Goal: Communication & Community: Answer question/provide support

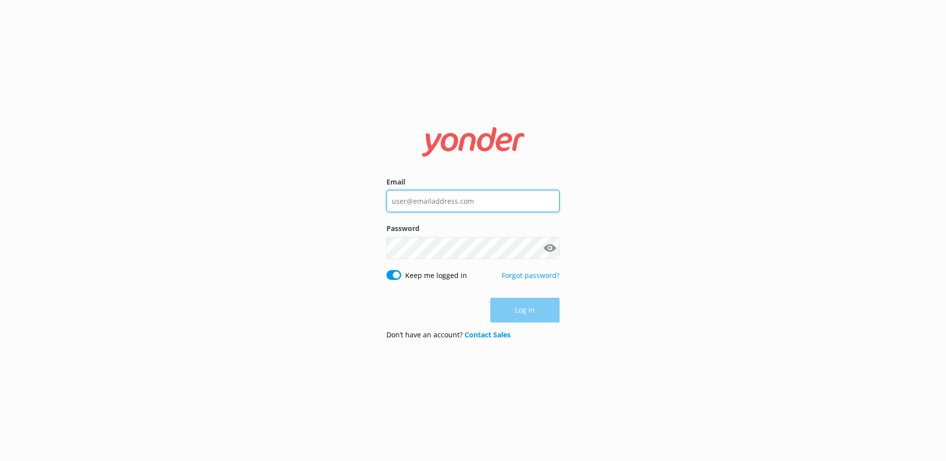
type input "[PERSON_NAME][EMAIL_ADDRESS][DOMAIN_NAME]"
click at [523, 313] on div "Log in" at bounding box center [472, 310] width 173 height 25
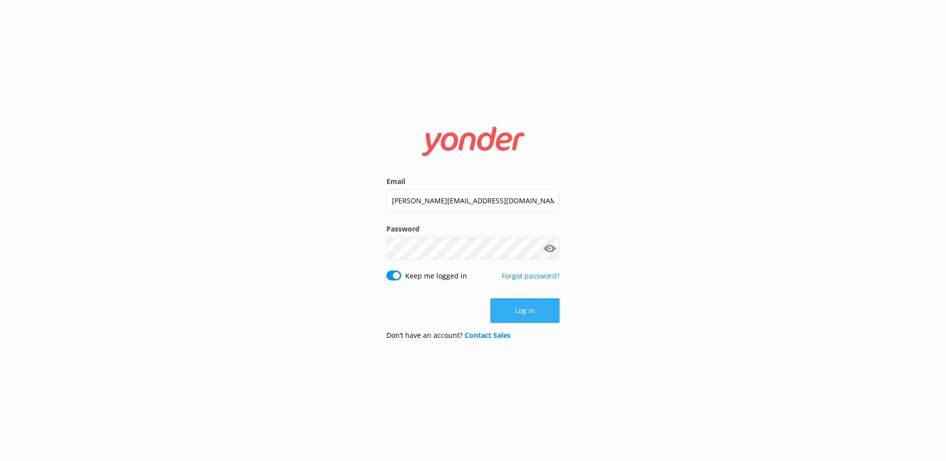
click at [526, 302] on button "Log in" at bounding box center [524, 310] width 69 height 25
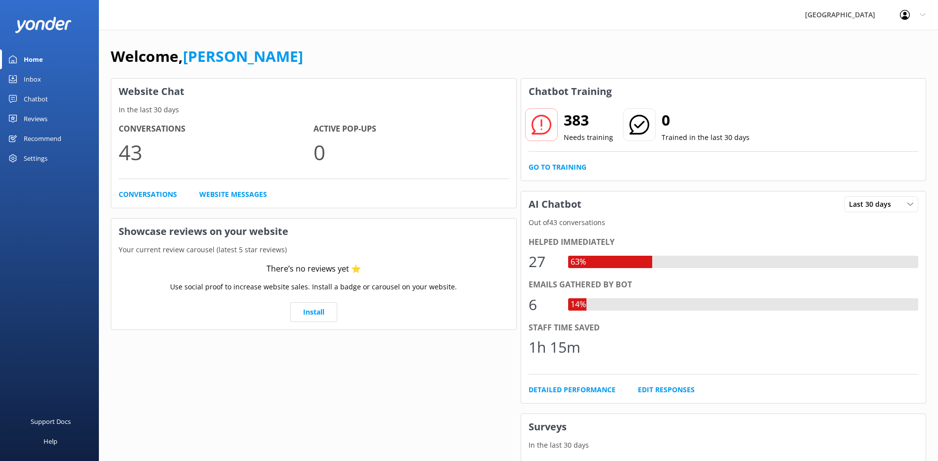
click at [39, 102] on div "Chatbot" at bounding box center [36, 99] width 24 height 20
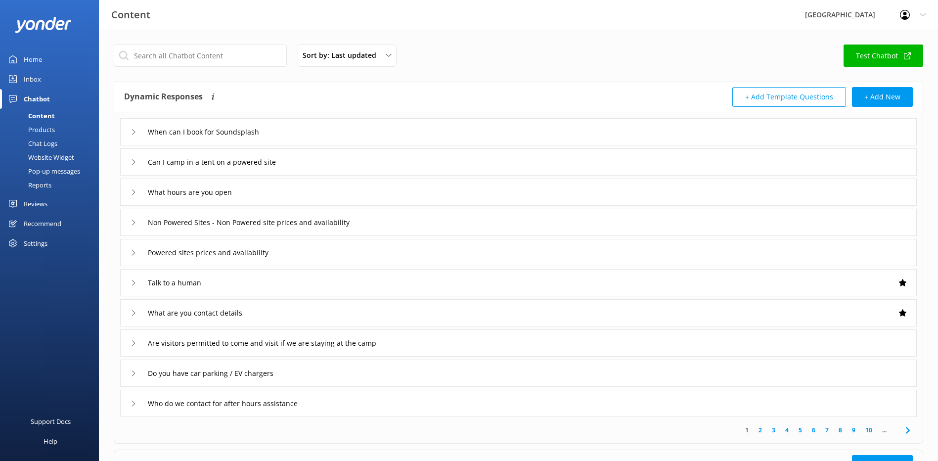
click at [41, 98] on div "Chatbot" at bounding box center [37, 99] width 26 height 20
click at [36, 82] on div "Inbox" at bounding box center [32, 79] width 17 height 20
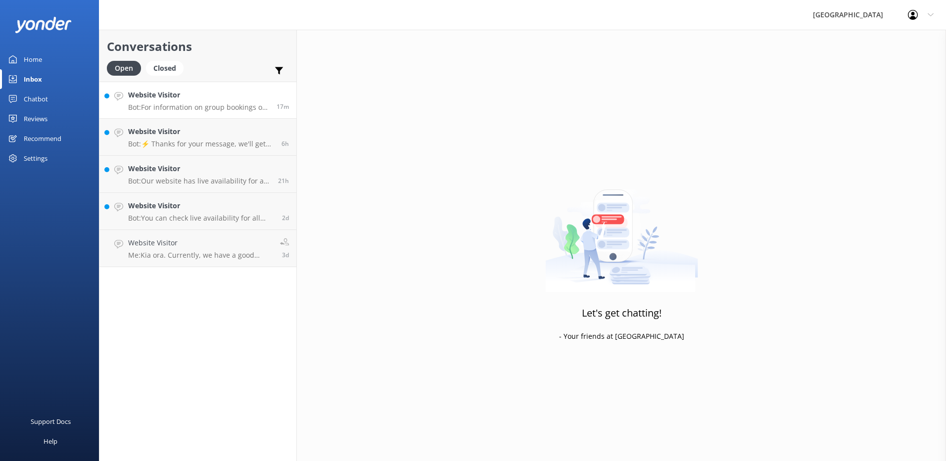
click at [184, 106] on p "Bot: For information on group bookings or specific accommodation arrangements, …" at bounding box center [198, 107] width 141 height 9
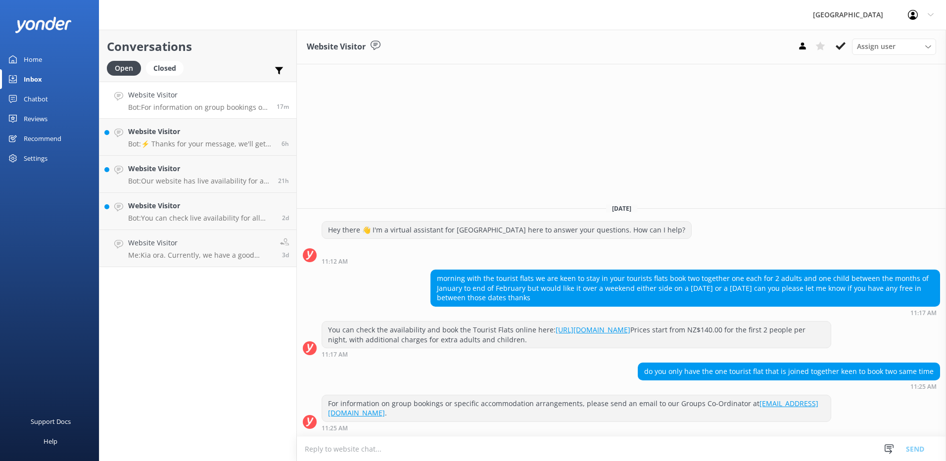
click at [314, 443] on textarea at bounding box center [621, 449] width 649 height 24
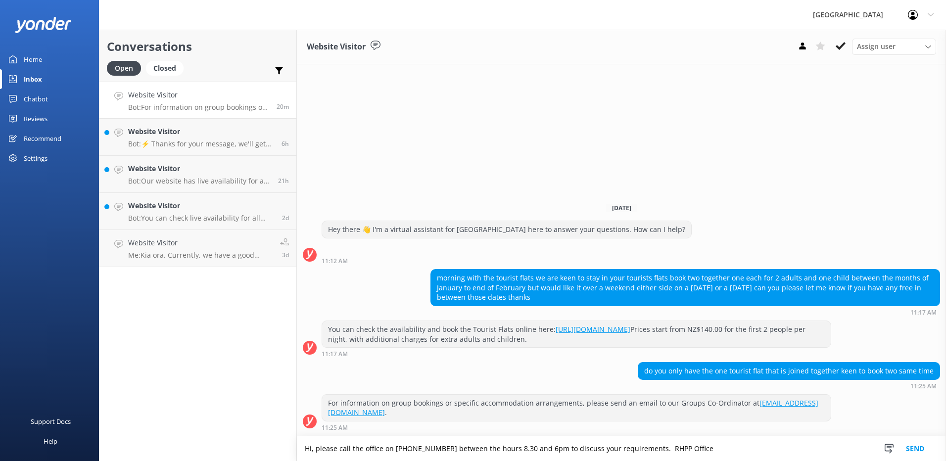
type textarea "Hi, please call the office on [PHONE_NUMBER] between the hours 8.30 and 6pm to …"
click at [916, 450] on button "Send" at bounding box center [914, 448] width 37 height 25
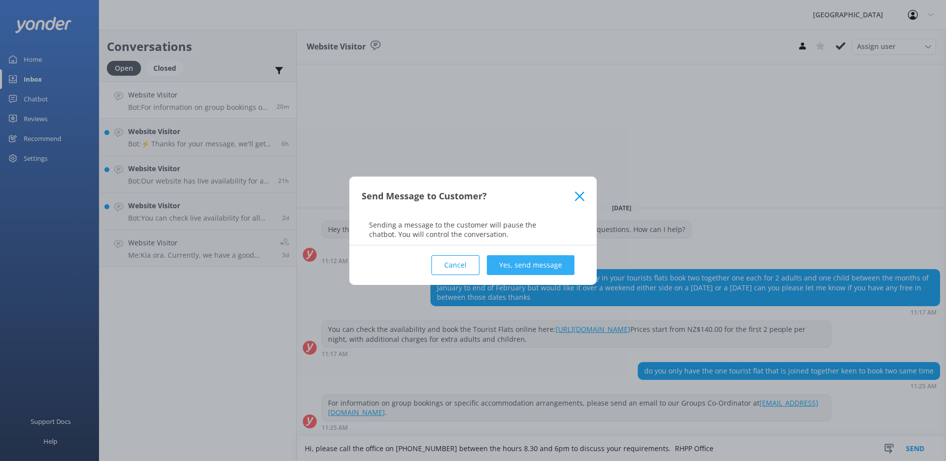
click at [540, 262] on button "Yes, send message" at bounding box center [531, 265] width 88 height 20
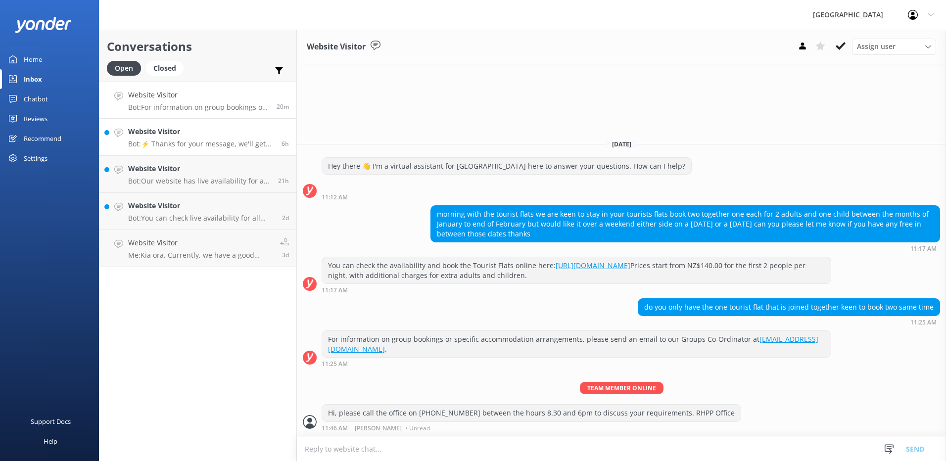
click at [185, 153] on link "Website Visitor Bot: ⚡ Thanks for your message, we'll get back to you as soon a…" at bounding box center [197, 137] width 197 height 37
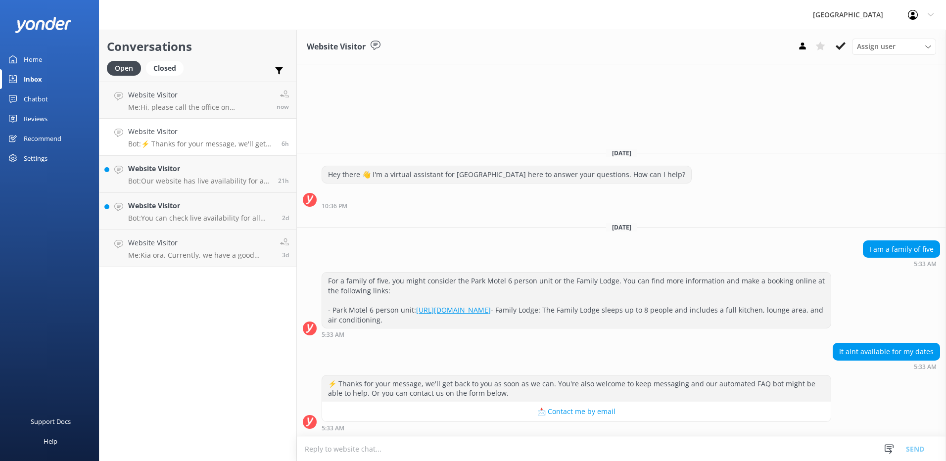
click at [357, 452] on textarea at bounding box center [621, 449] width 649 height 24
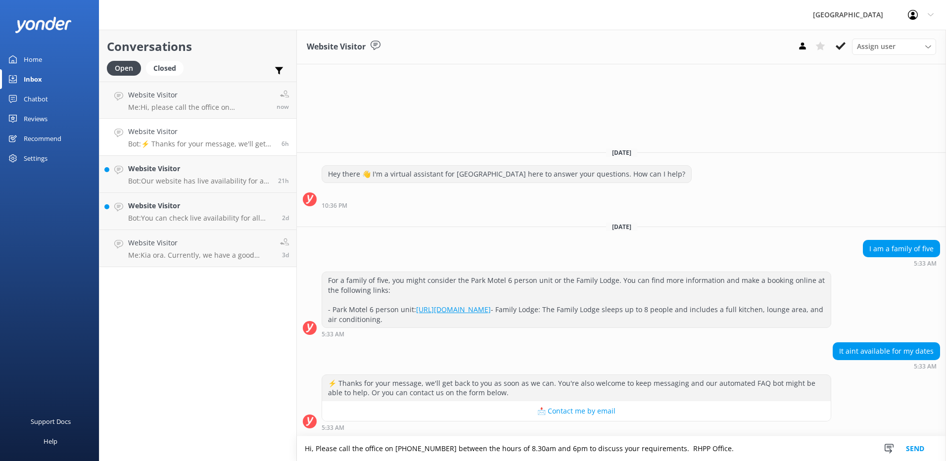
type textarea "Hi, Please call the office on [PHONE_NUMBER] between the hours of 8.30am and 6p…"
click at [910, 445] on button "Send" at bounding box center [914, 448] width 37 height 25
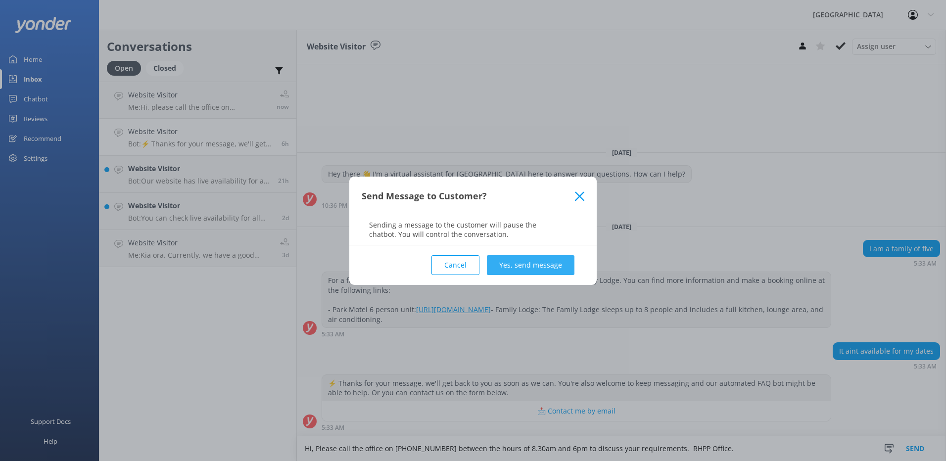
click at [524, 269] on button "Yes, send message" at bounding box center [531, 265] width 88 height 20
